Goal: Task Accomplishment & Management: Complete application form

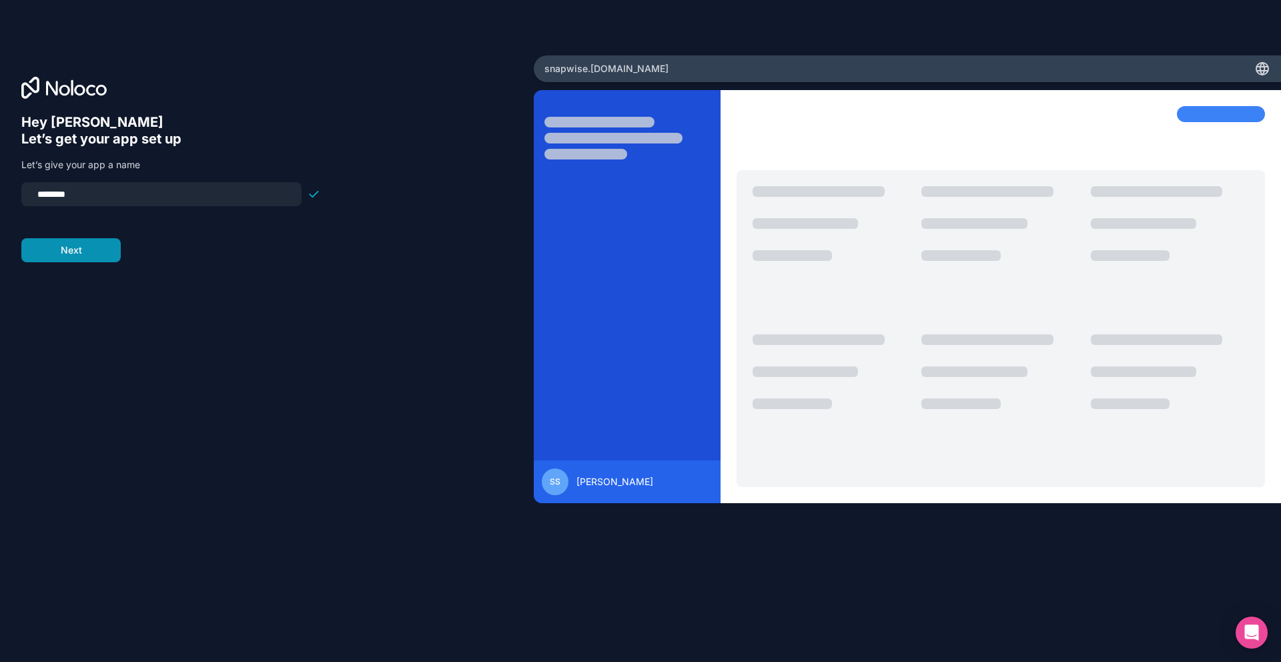
click at [74, 245] on button "Next" at bounding box center [70, 250] width 99 height 24
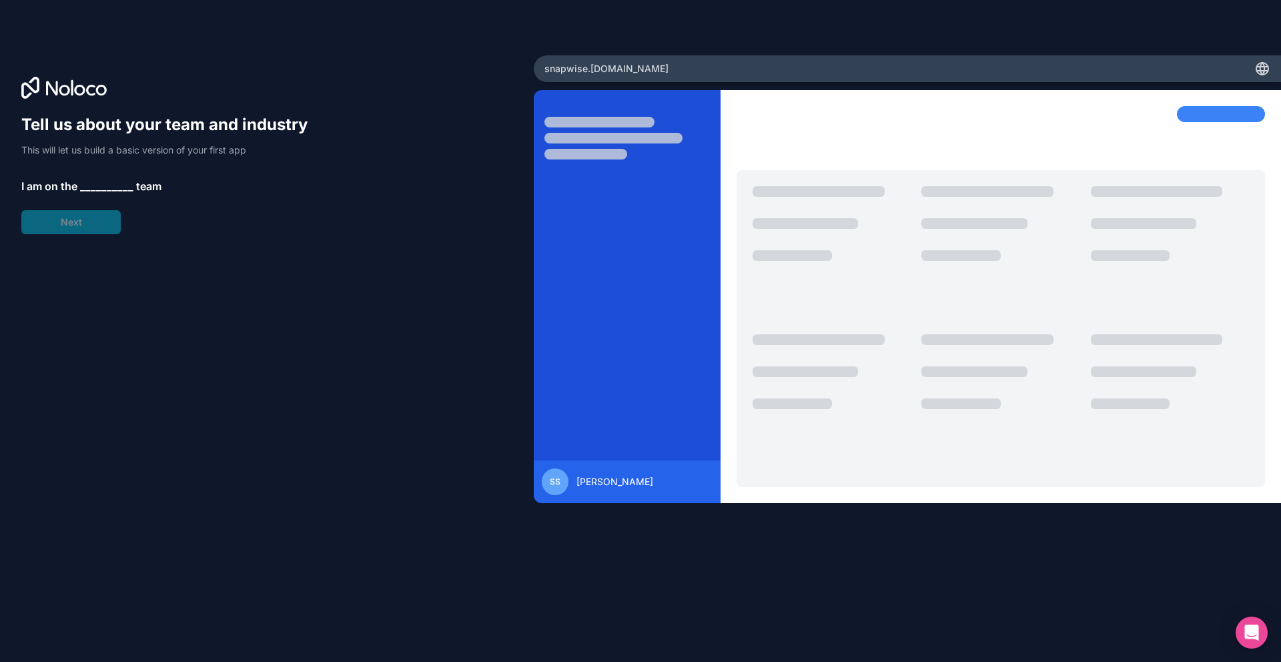
click at [97, 187] on span "__________" at bounding box center [106, 186] width 53 height 16
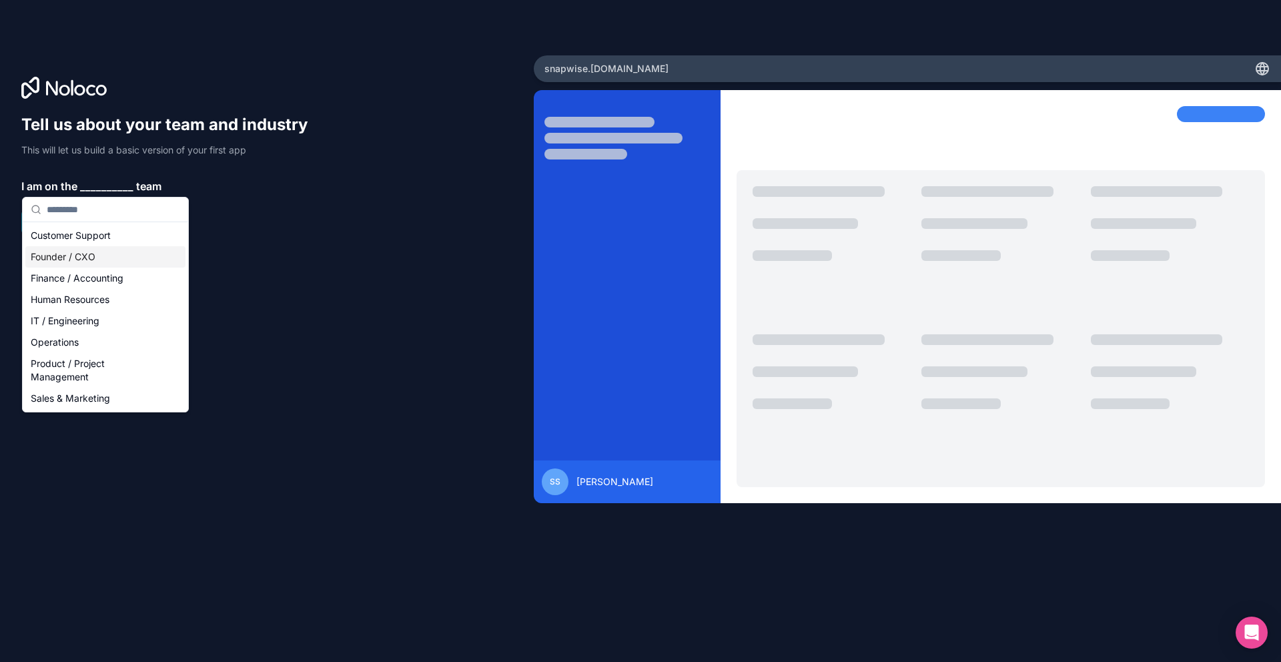
click at [105, 261] on div "Founder / CXO" at bounding box center [105, 256] width 160 height 21
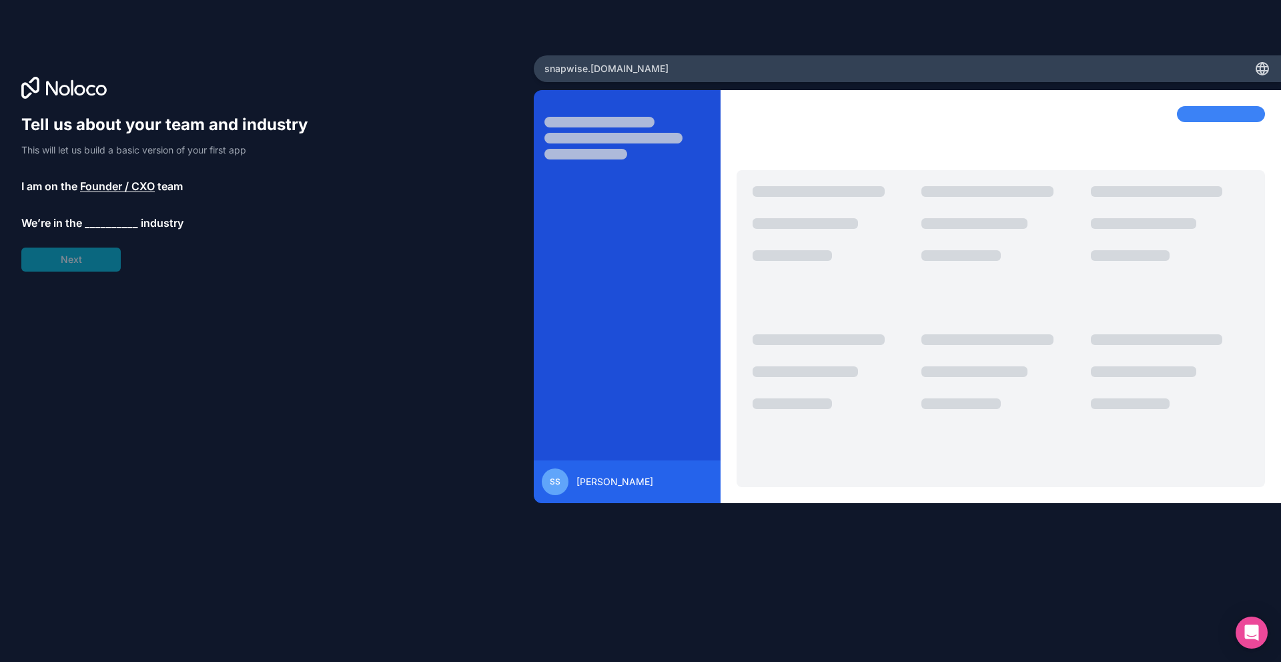
click at [99, 253] on div "Tell us about your team and industry This will let us build a basic version of …" at bounding box center [170, 192] width 299 height 157
click at [103, 223] on span "__________" at bounding box center [111, 223] width 53 height 16
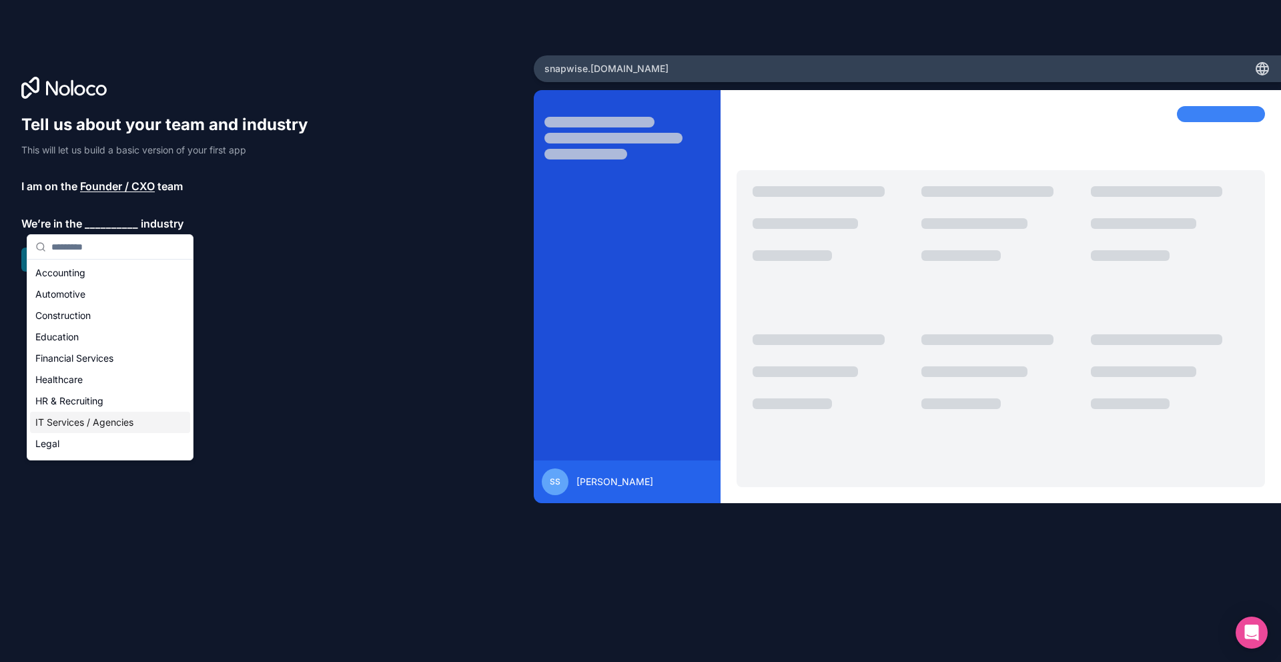
click at [90, 422] on div "IT Services / Agencies" at bounding box center [110, 422] width 160 height 21
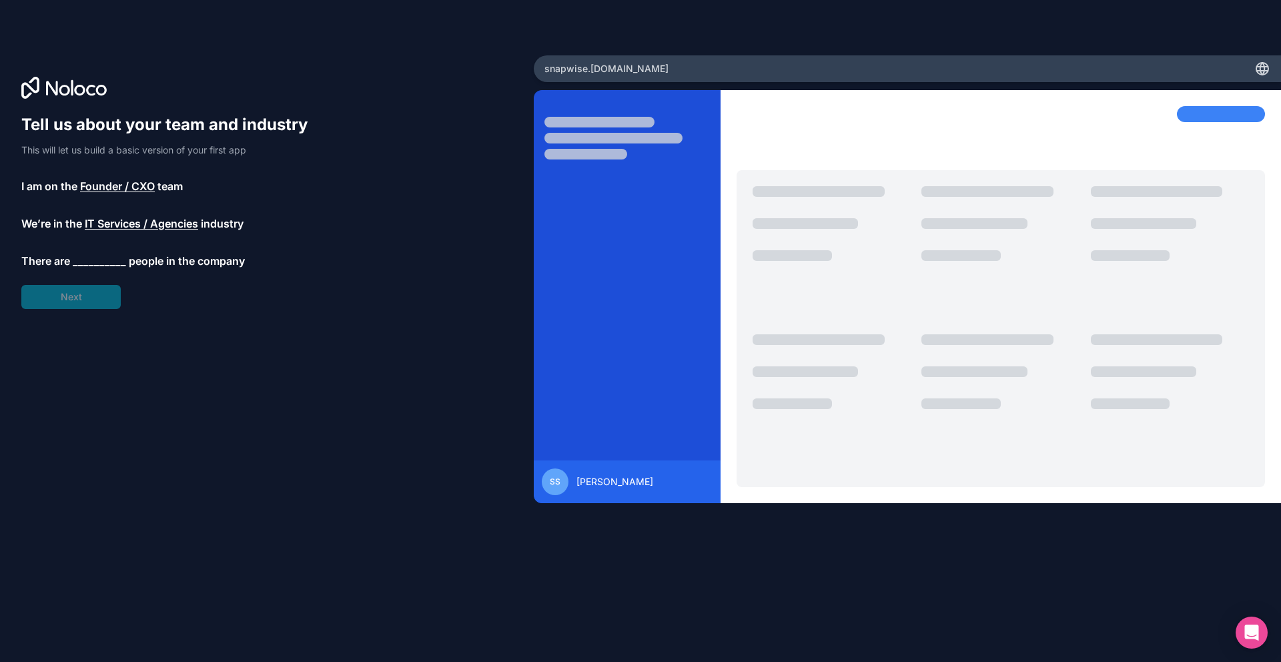
click at [102, 254] on span "__________" at bounding box center [99, 261] width 53 height 16
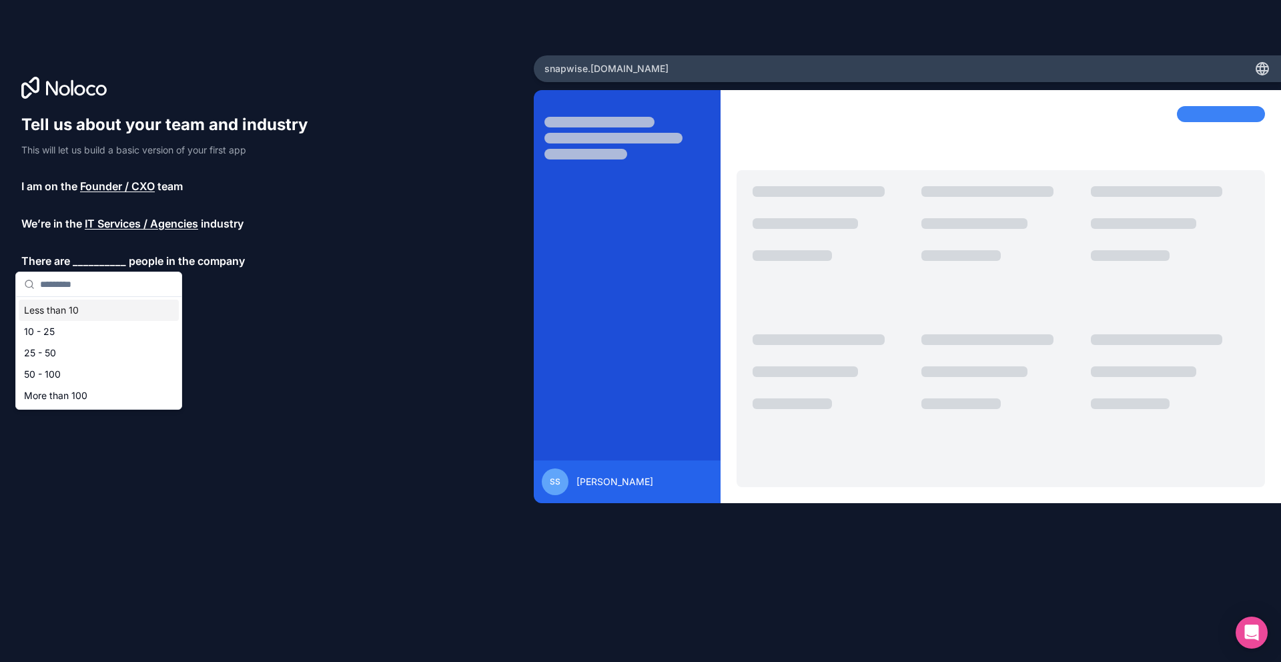
click at [85, 302] on div "Less than 10" at bounding box center [99, 309] width 160 height 21
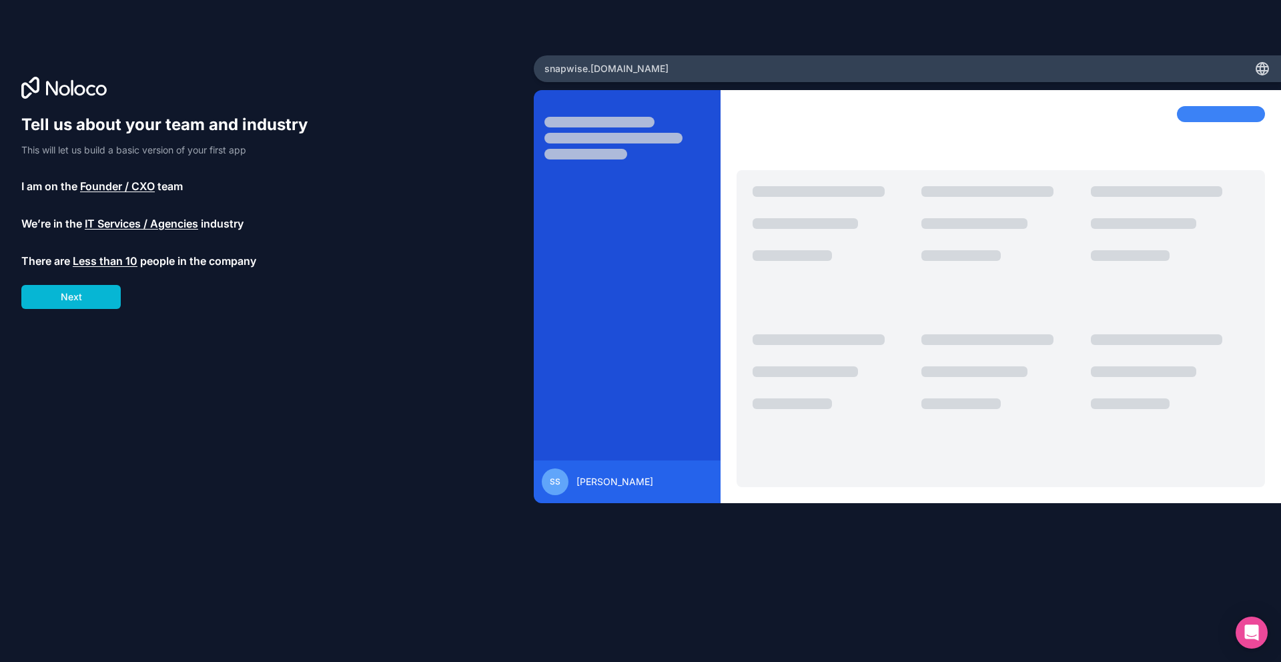
click at [87, 299] on button "Next" at bounding box center [70, 297] width 99 height 24
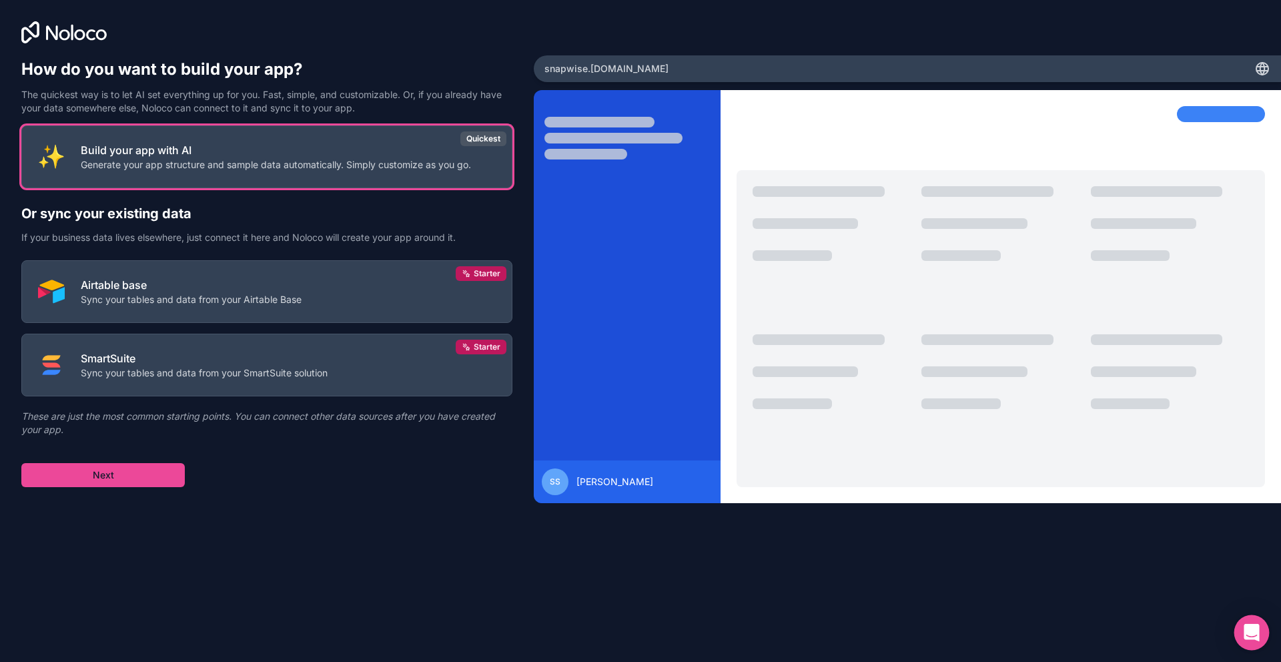
click at [1264, 638] on div "Open Intercom Messenger" at bounding box center [1251, 632] width 35 height 35
